Goal: Task Accomplishment & Management: Use online tool/utility

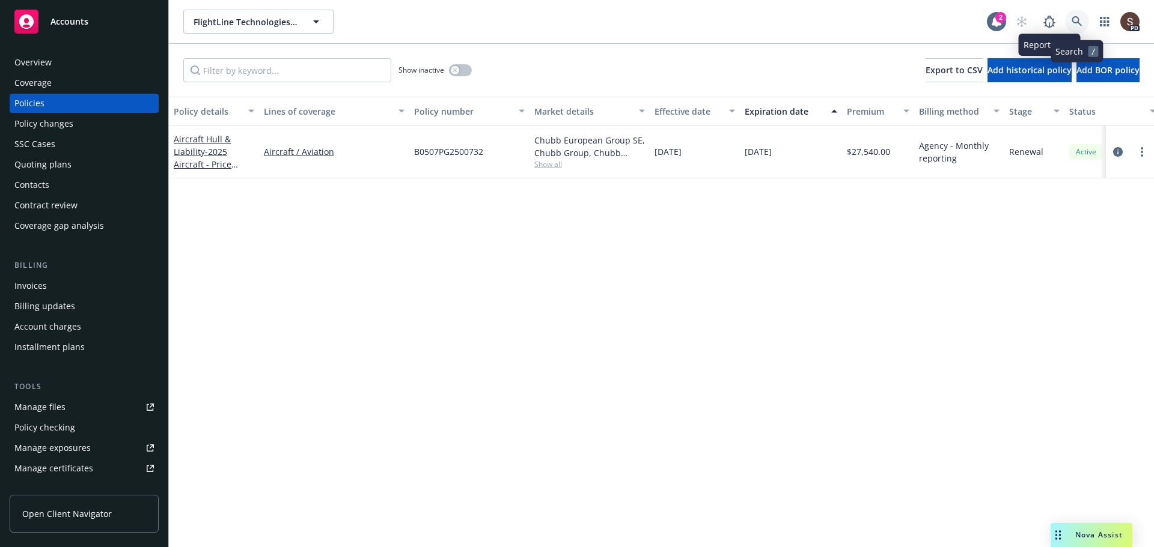
click at [1084, 17] on link at bounding box center [1077, 22] width 24 height 24
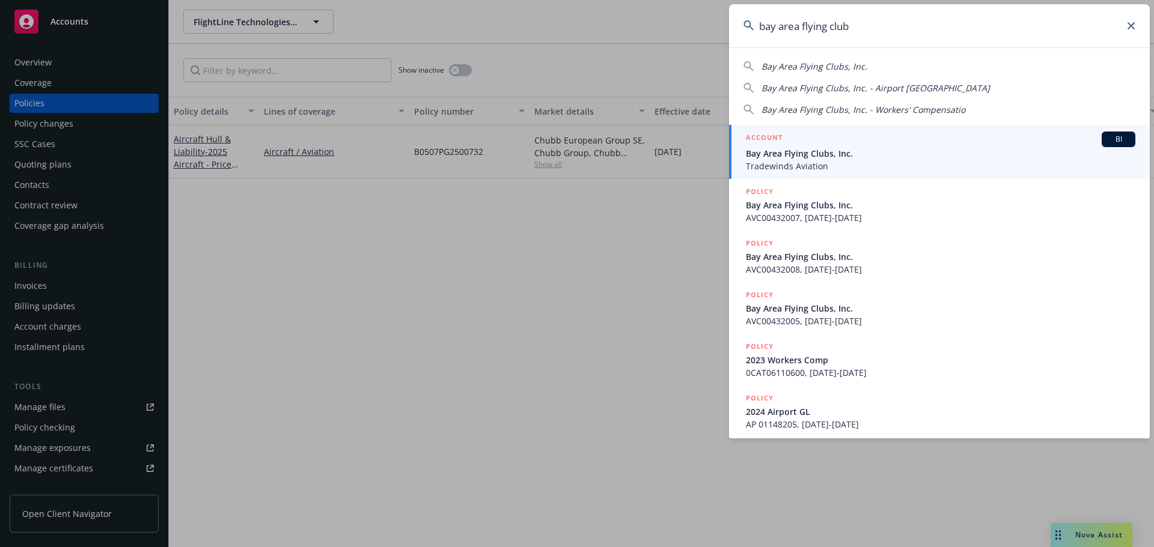
type input "bay area flying clubs"
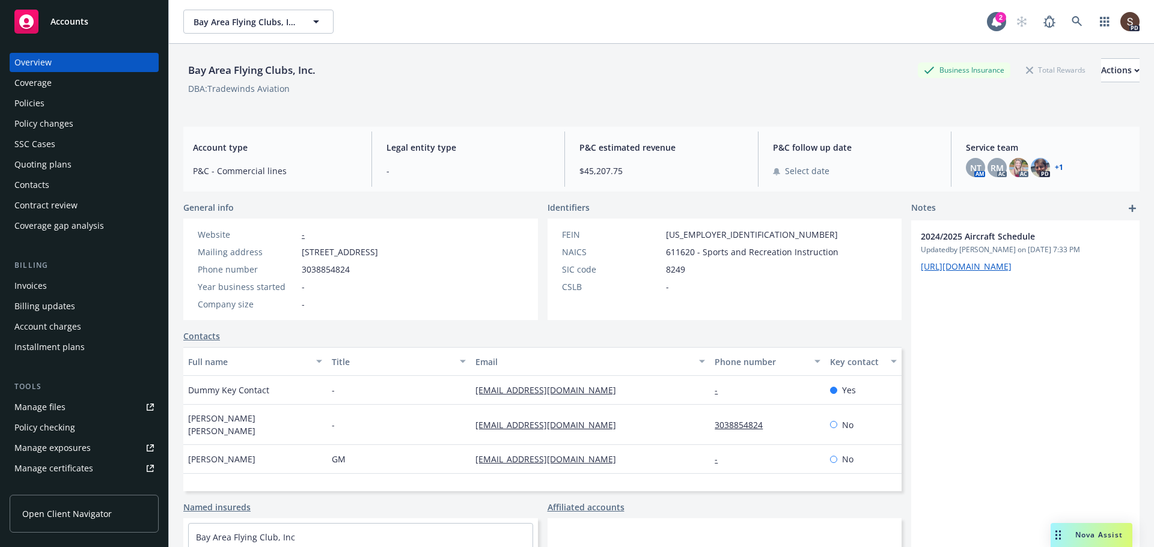
click at [43, 401] on div "Manage files" at bounding box center [39, 407] width 51 height 19
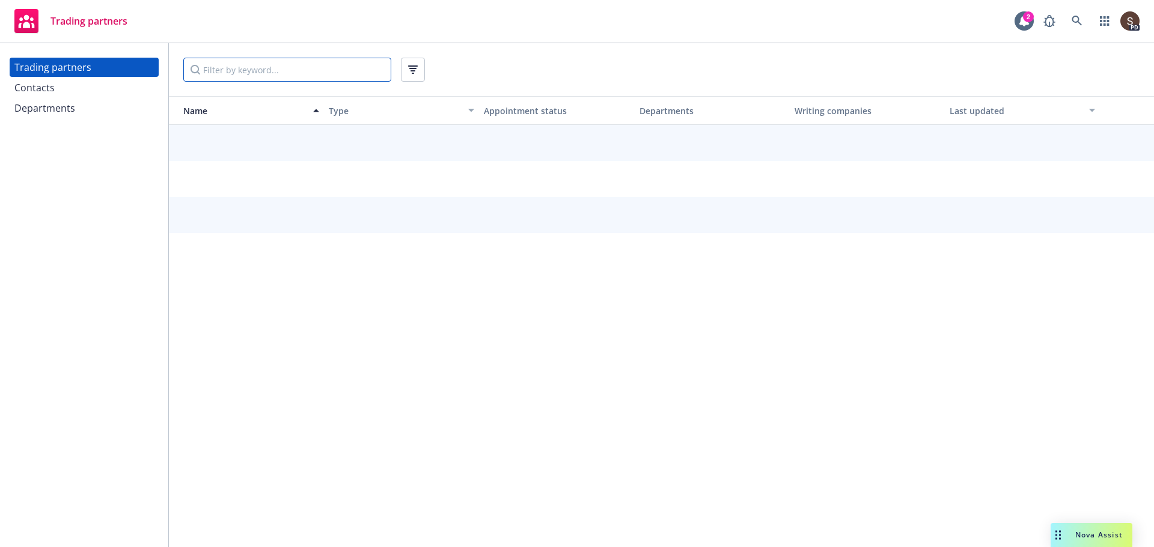
click at [233, 67] on input "Filter by keyword..." at bounding box center [287, 70] width 208 height 24
type input "t"
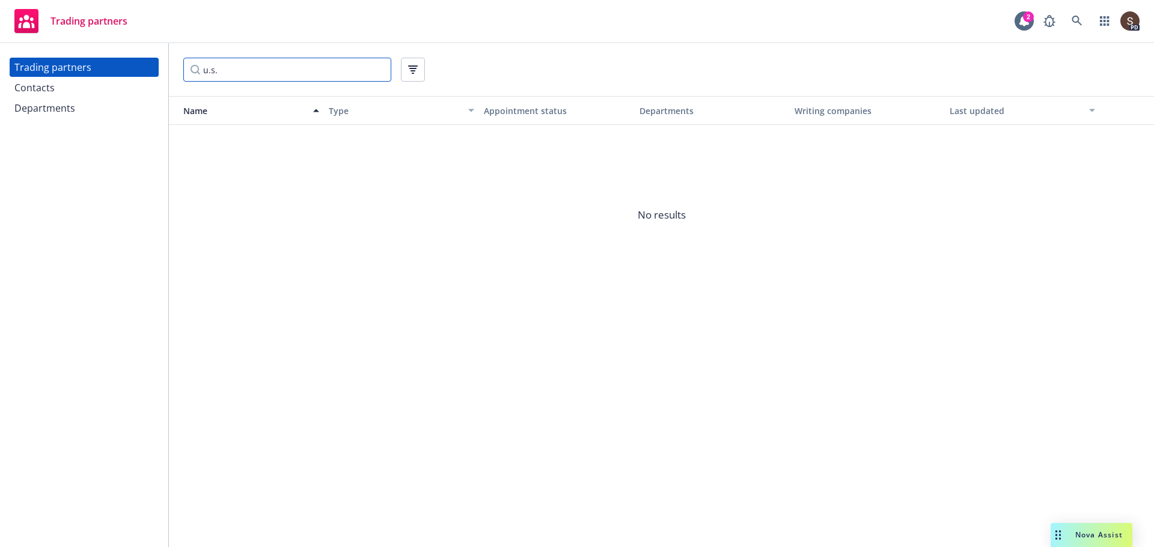
type input "u.s."
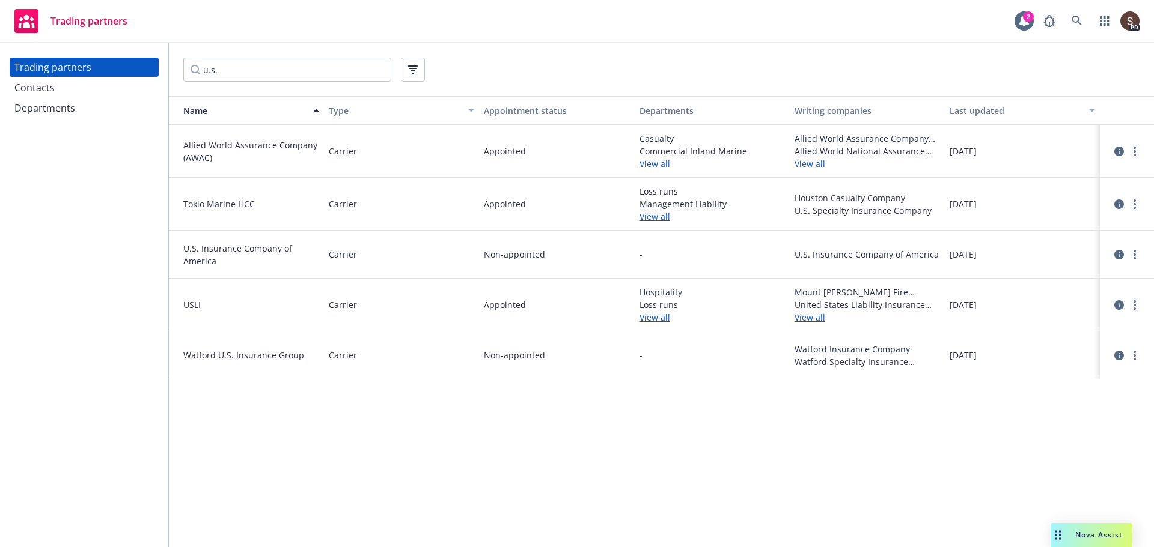
click at [656, 212] on link "View all" at bounding box center [711, 216] width 145 height 13
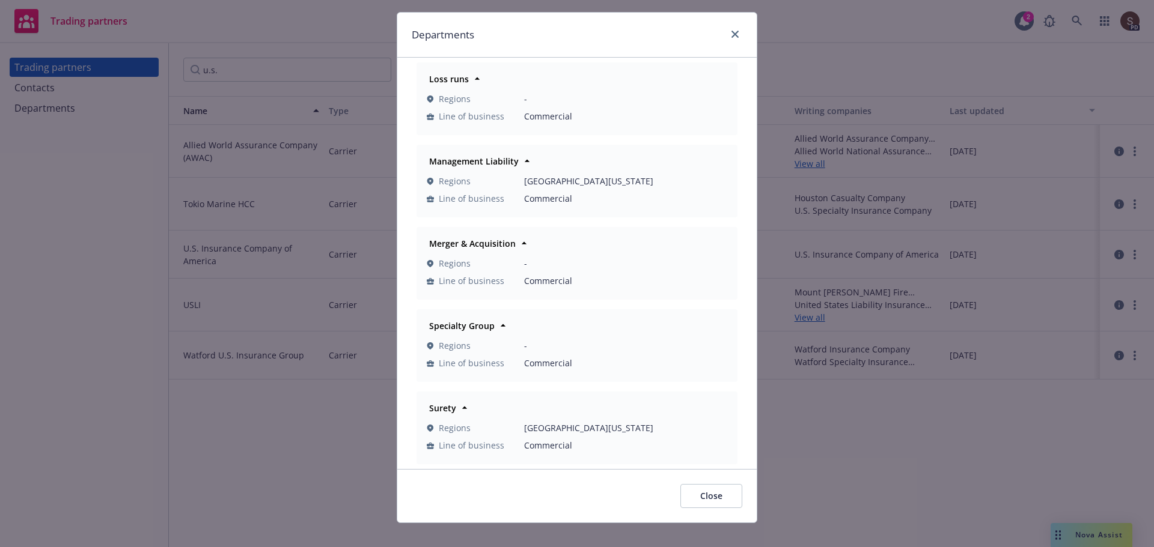
scroll to position [41, 0]
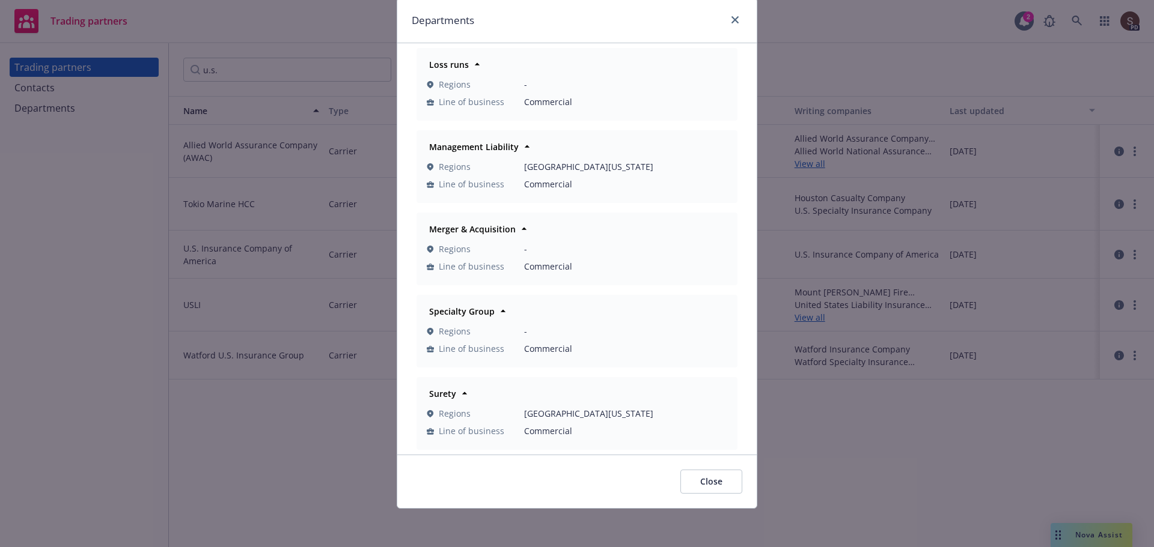
click at [460, 319] on div "Specialty Group" at bounding box center [460, 311] width 73 height 17
click at [460, 308] on strong "Specialty Group" at bounding box center [462, 311] width 66 height 11
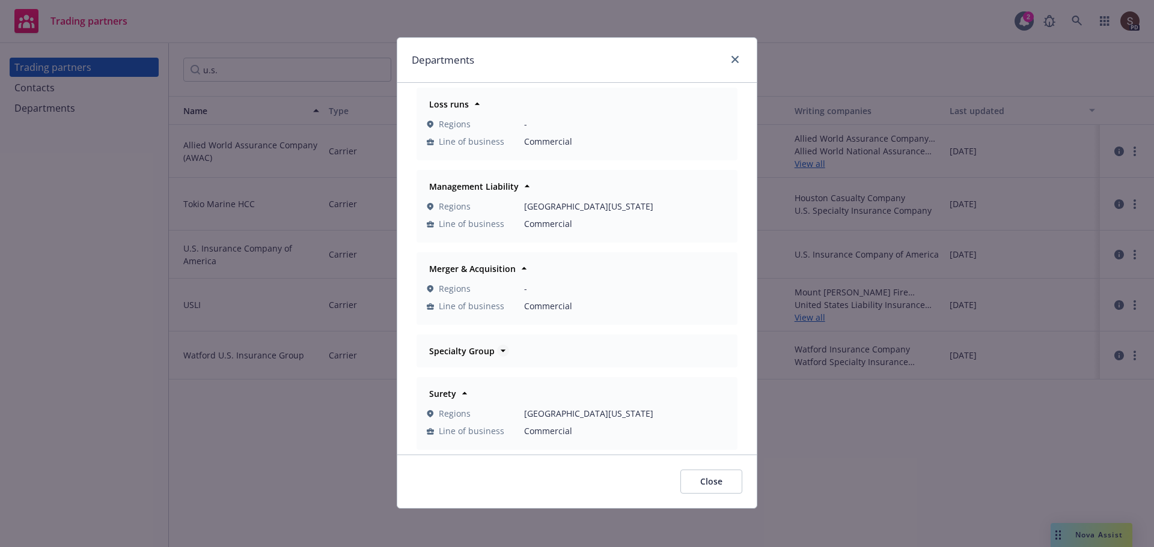
scroll to position [1, 0]
click at [724, 487] on button "Close" at bounding box center [711, 482] width 62 height 24
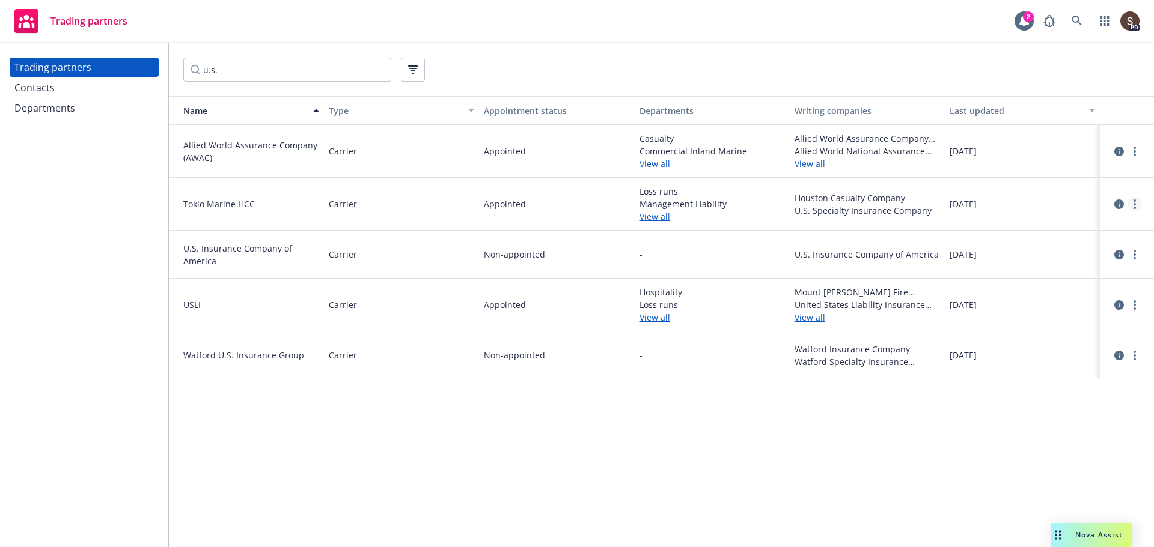
click at [1138, 200] on link "more" at bounding box center [1134, 204] width 14 height 14
click at [1076, 281] on link "View writing companies" at bounding box center [1074, 277] width 134 height 24
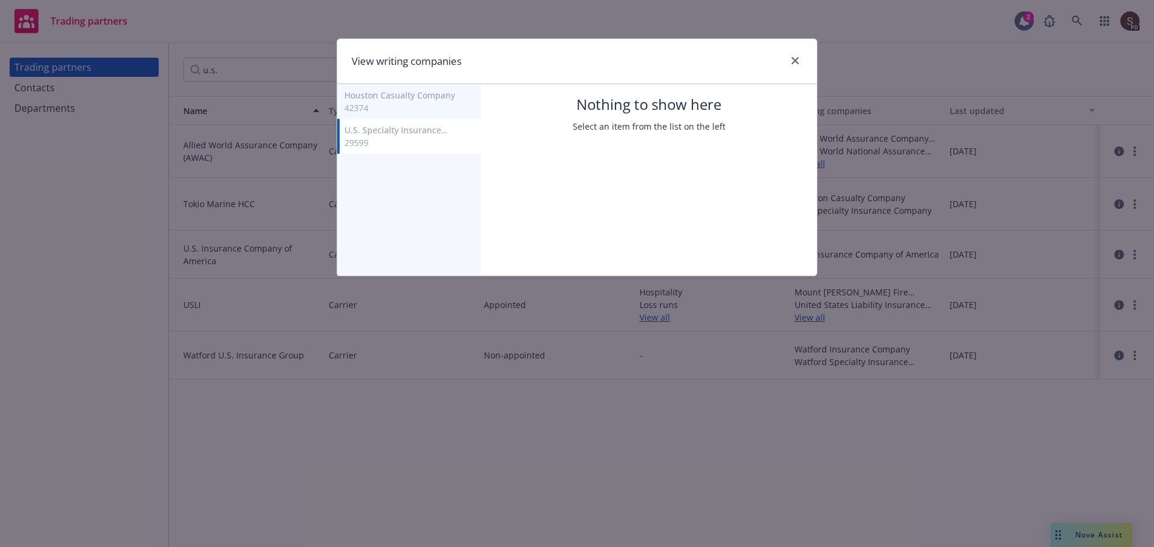
click at [393, 120] on button "U.S. Specialty Insurance Company 29599" at bounding box center [409, 136] width 144 height 35
select select "XV"
select select "A+"
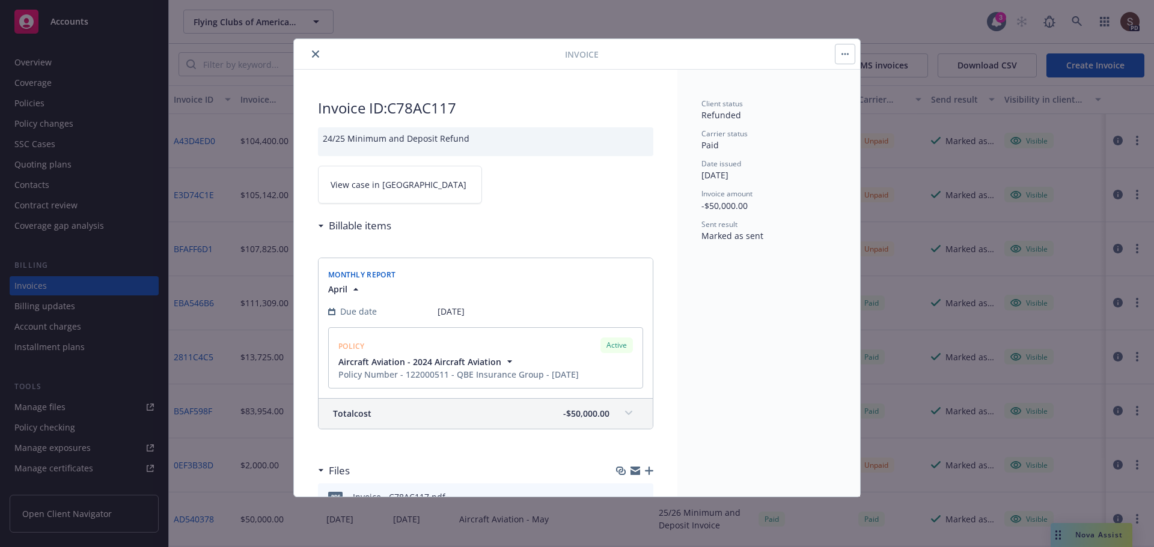
click at [313, 58] on button "close" at bounding box center [315, 54] width 14 height 14
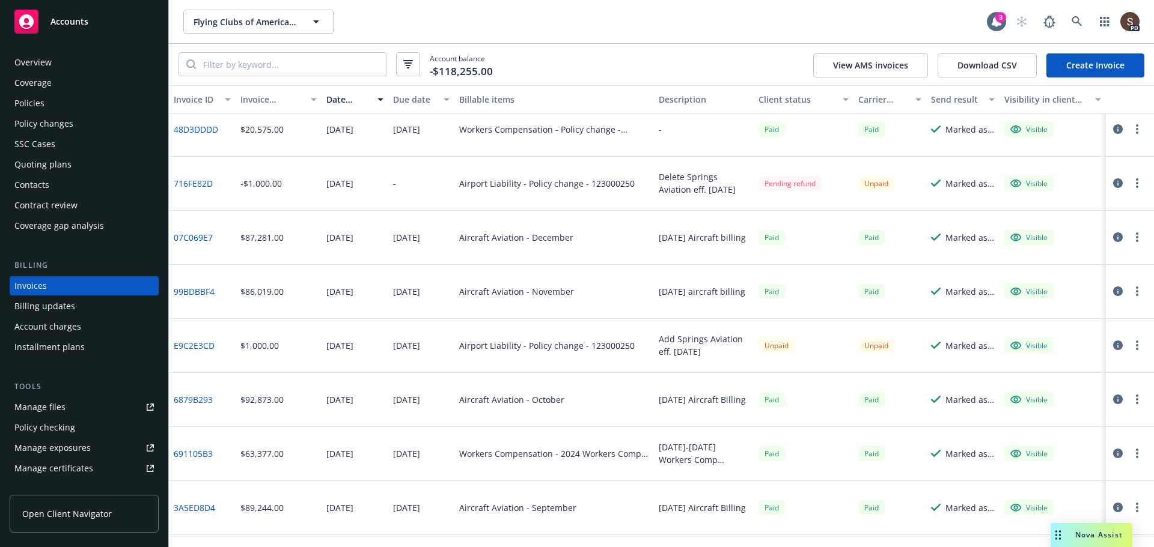
scroll to position [721, 0]
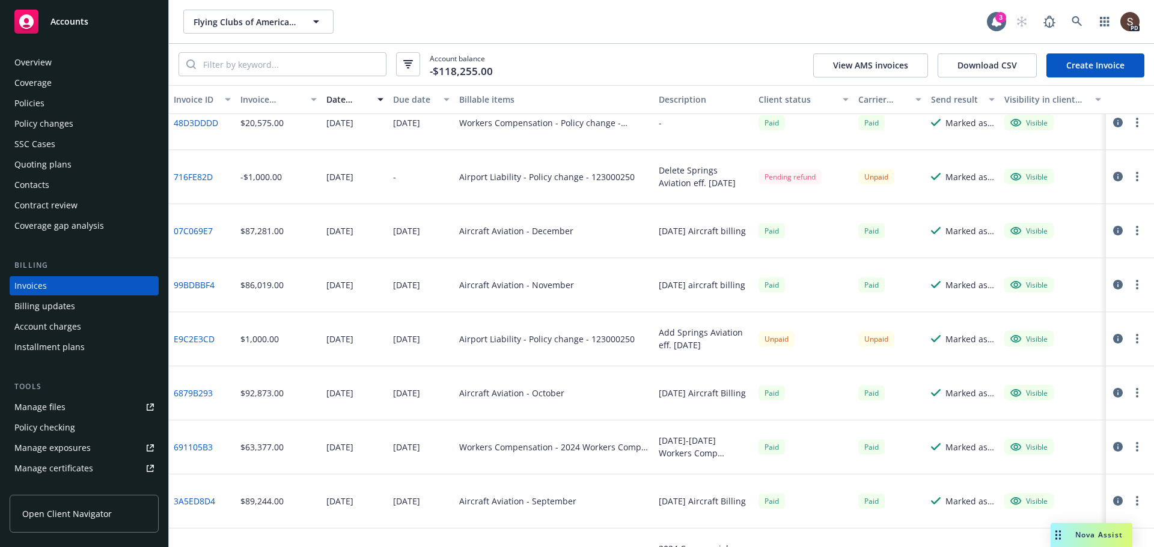
click at [1113, 229] on icon "button" at bounding box center [1118, 231] width 10 height 10
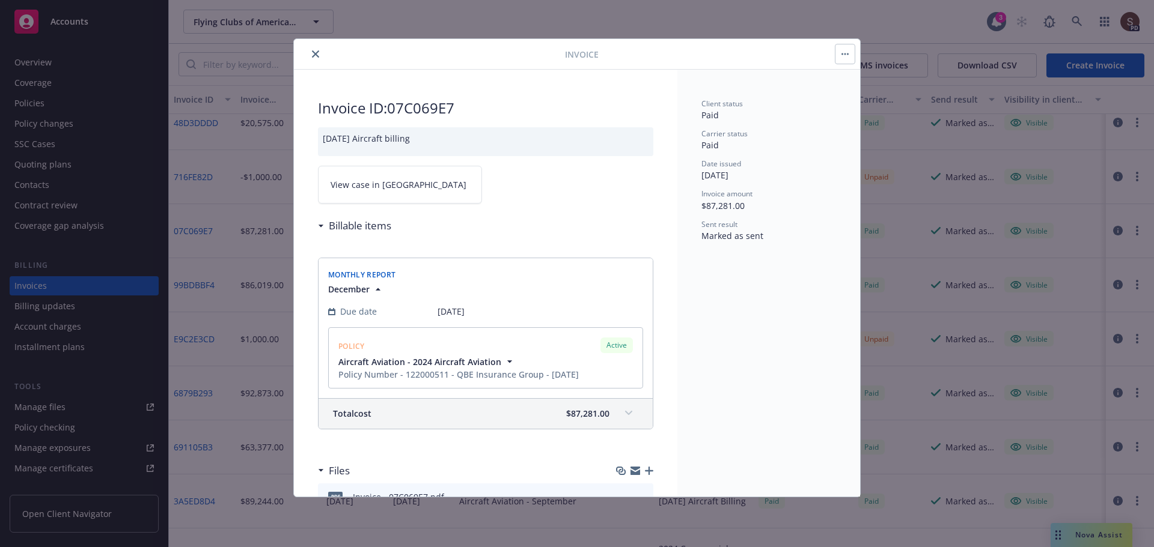
click at [313, 48] on button "close" at bounding box center [315, 54] width 14 height 14
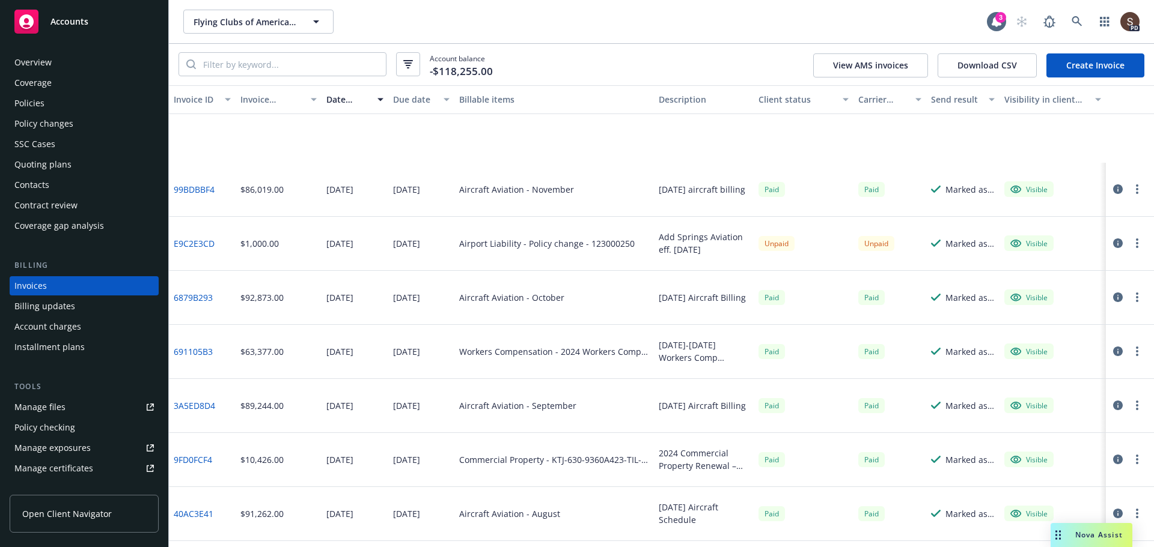
scroll to position [962, 0]
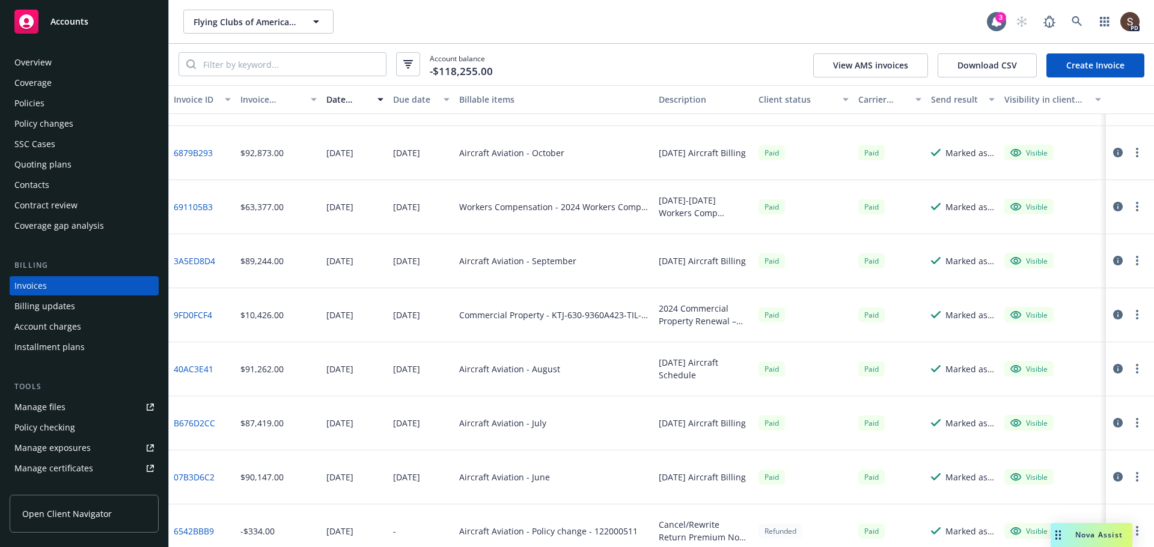
click at [1113, 424] on icon "button" at bounding box center [1118, 423] width 10 height 10
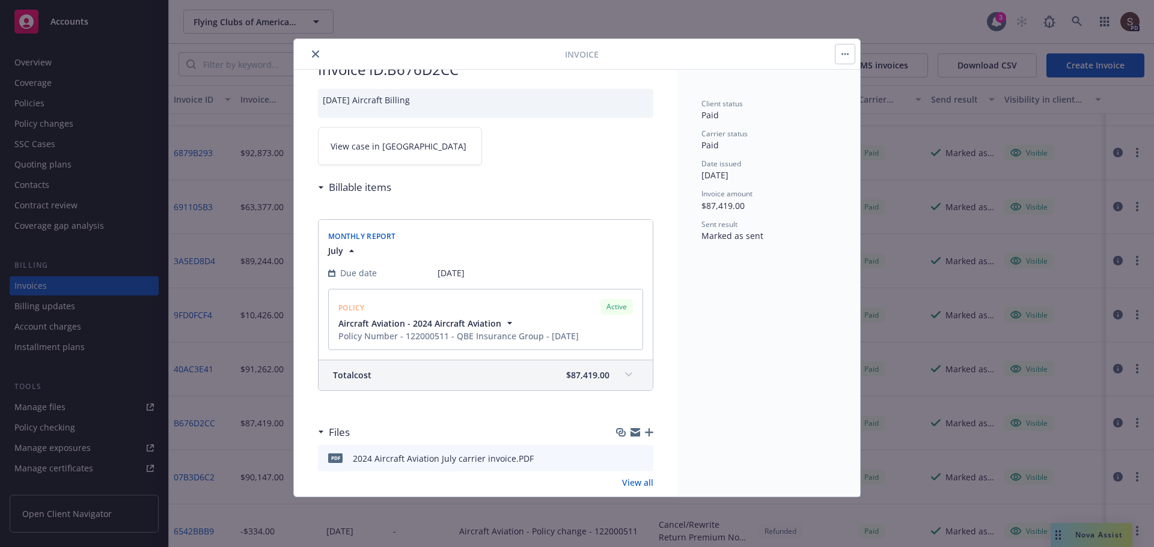
scroll to position [59, 0]
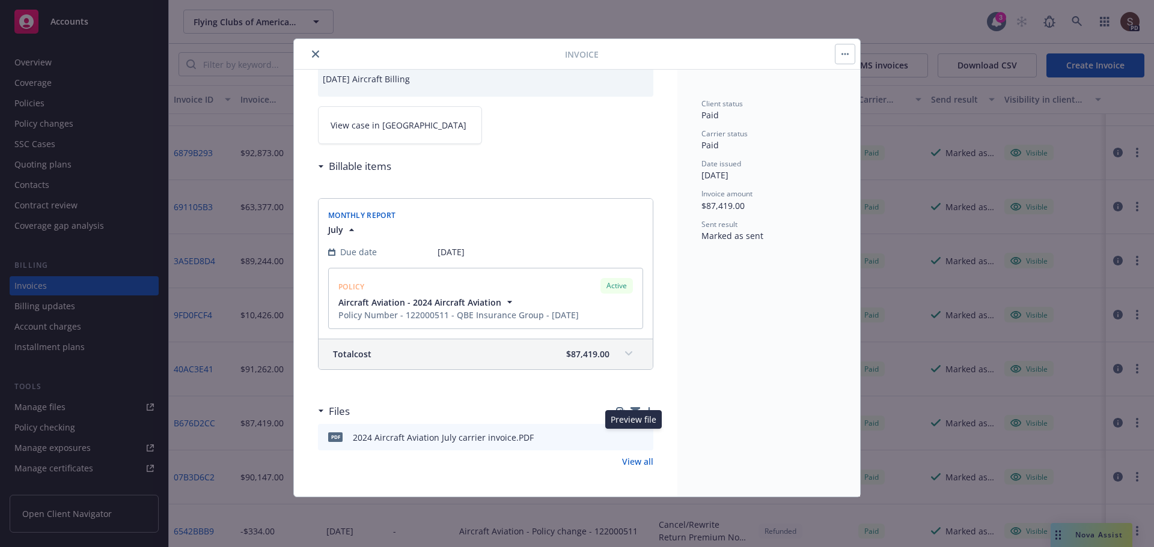
click at [636, 435] on icon "preview file" at bounding box center [641, 437] width 11 height 8
